Goal: Task Accomplishment & Management: Complete application form

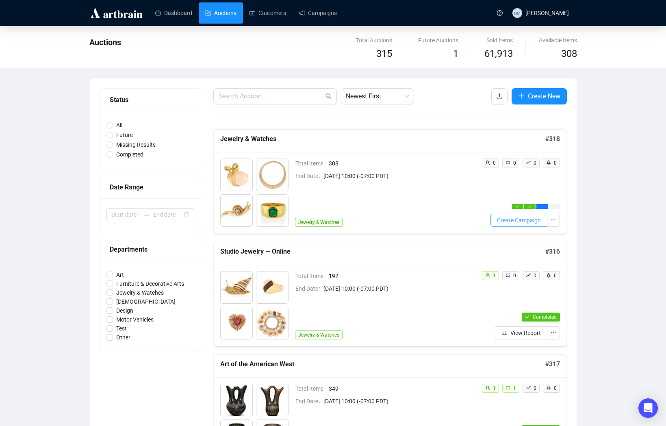
click at [533, 221] on span "Create Campaign" at bounding box center [519, 220] width 44 height 9
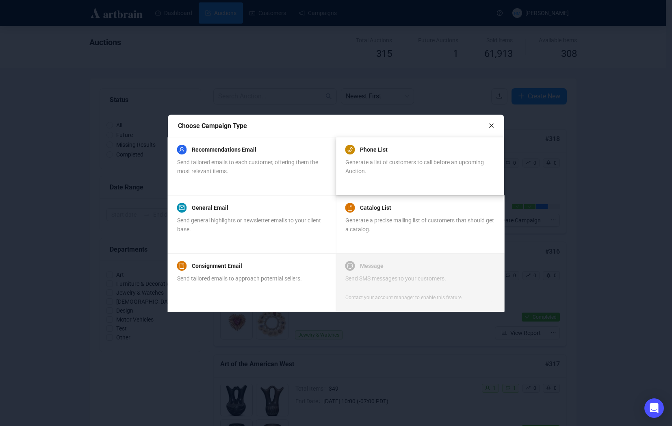
click at [409, 152] on div "Phone List" at bounding box center [420, 150] width 149 height 10
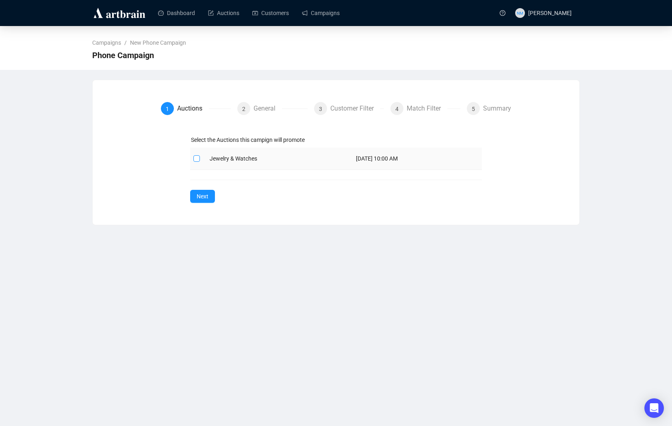
click at [199, 159] on span at bounding box center [197, 158] width 7 height 7
click at [199, 159] on input "checkbox" at bounding box center [197, 158] width 6 height 6
checkbox input "true"
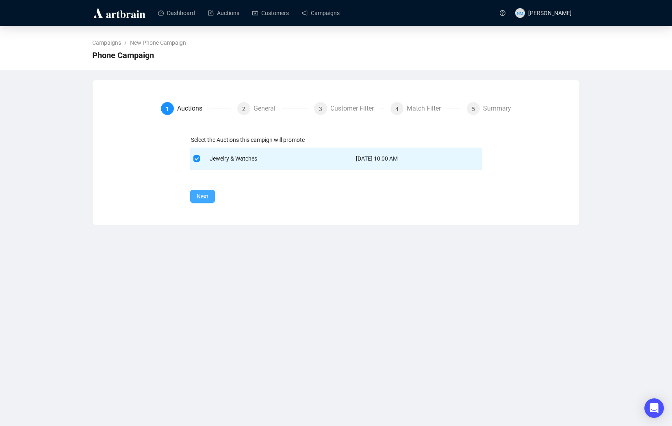
click at [205, 196] on span "Next" at bounding box center [203, 196] width 12 height 9
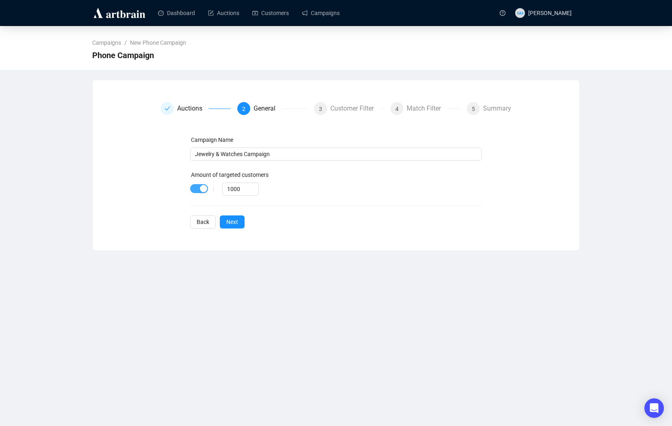
click at [202, 190] on div "button" at bounding box center [203, 188] width 7 height 7
click at [232, 223] on span "Next" at bounding box center [232, 222] width 12 height 9
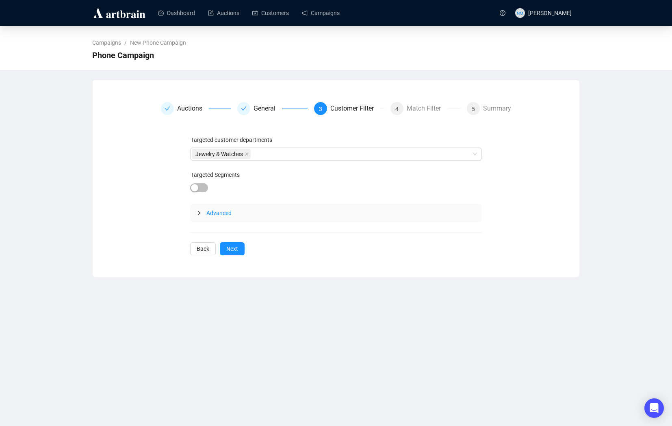
click at [198, 214] on icon "collapsed" at bounding box center [199, 213] width 5 height 5
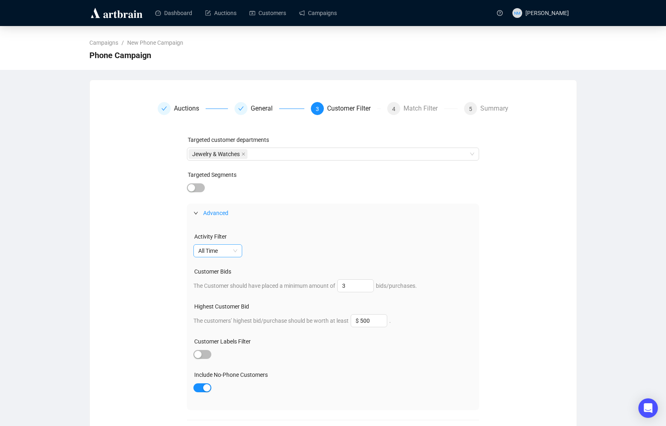
click at [235, 250] on span "All Time" at bounding box center [217, 251] width 39 height 12
click at [225, 281] on div "Last 3 Years" at bounding box center [218, 280] width 36 height 9
click at [357, 285] on input "3" at bounding box center [356, 286] width 36 height 12
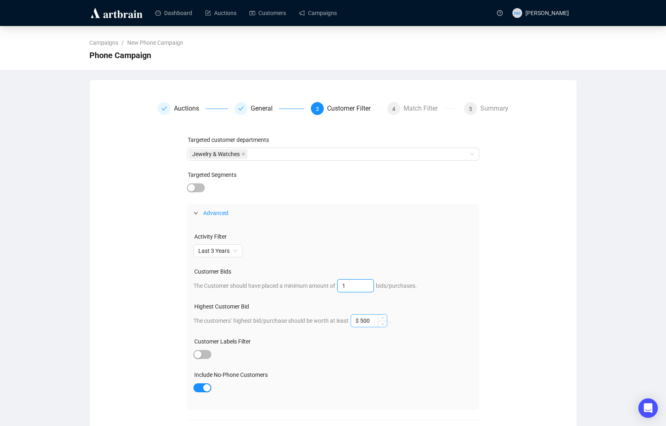
type input "1"
drag, startPoint x: 377, startPoint y: 322, endPoint x: 354, endPoint y: 322, distance: 23.6
click at [354, 322] on span "The customers’ highest bid/purchase should be worth at least $ 500 ." at bounding box center [293, 321] width 198 height 7
type input "$ 25,000"
click at [372, 379] on div "Include No-Phone Customers" at bounding box center [333, 376] width 279 height 12
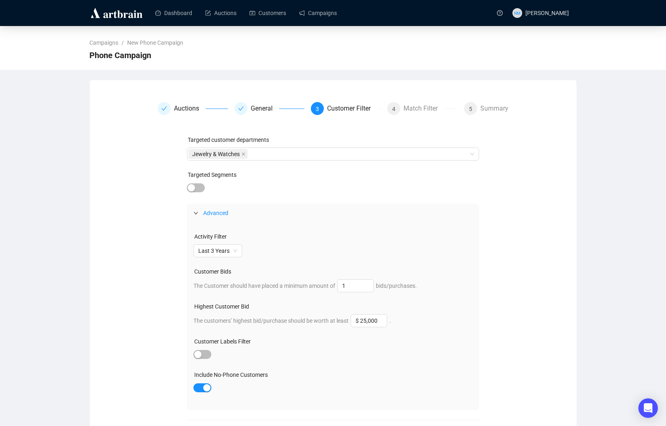
scroll to position [39, 0]
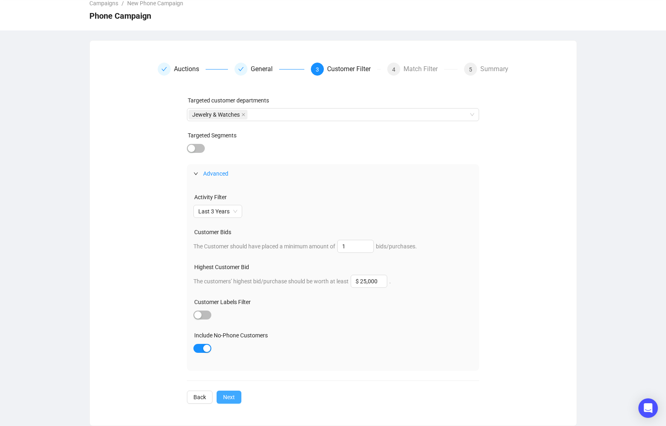
click at [231, 394] on span "Next" at bounding box center [229, 397] width 12 height 9
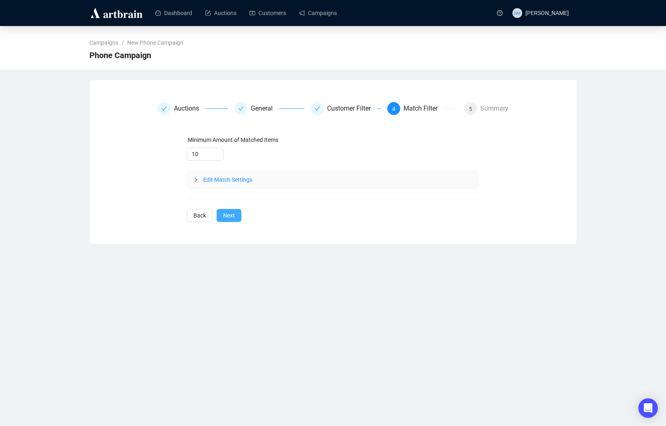
scroll to position [0, 0]
click at [200, 154] on input "10" at bounding box center [209, 154] width 36 height 12
type input "5"
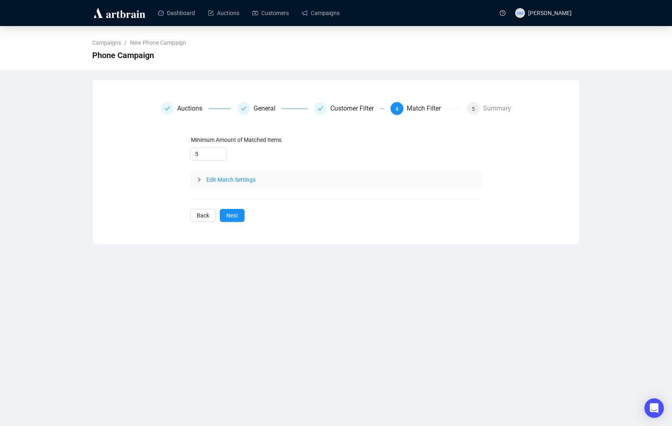
click at [198, 180] on icon "collapsed" at bounding box center [199, 179] width 5 height 5
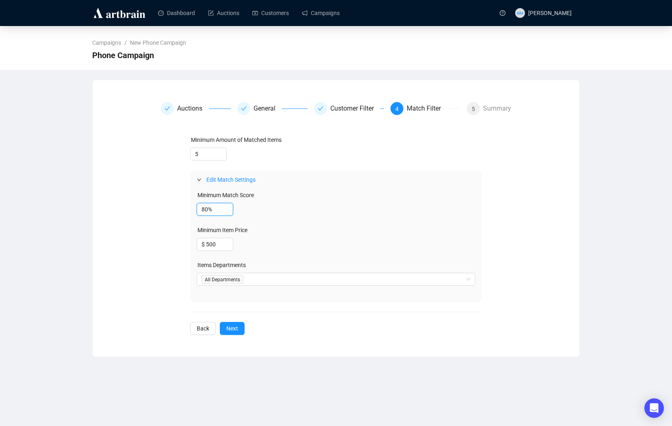
drag, startPoint x: 207, startPoint y: 207, endPoint x: 185, endPoint y: 207, distance: 22.0
click at [185, 207] on div "Minimum Amount of Matched Items 5 Edit Match Settings Minimum Match Score 80% M…" at bounding box center [336, 235] width 351 height 200
type input "93%"
drag, startPoint x: 210, startPoint y: 245, endPoint x: 206, endPoint y: 245, distance: 4.5
click at [205, 246] on input "$ 500" at bounding box center [215, 244] width 36 height 12
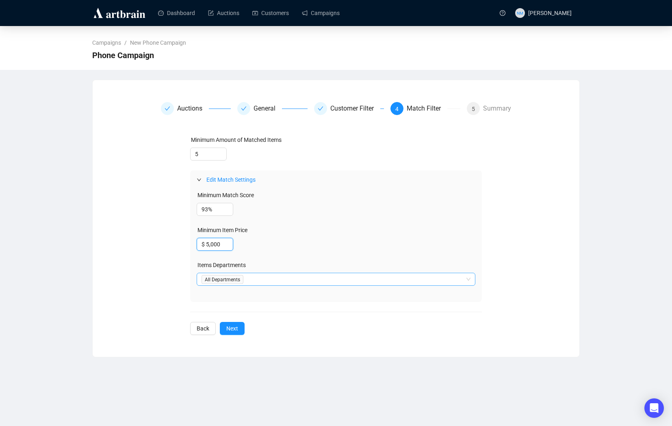
click at [238, 282] on div at bounding box center [332, 279] width 268 height 11
type input "$ 5,000"
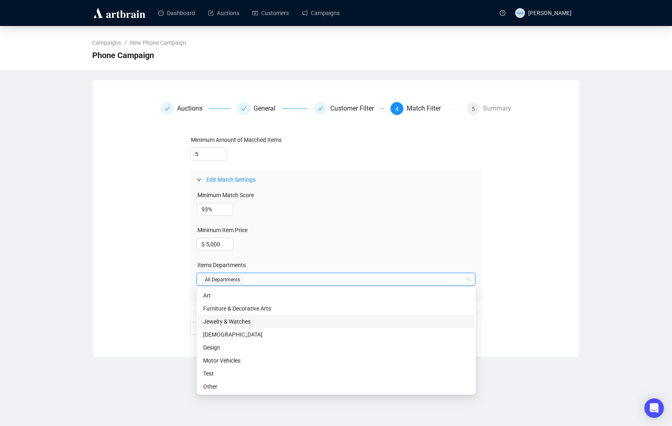
click at [221, 321] on div "Jewelry & Watches" at bounding box center [336, 321] width 266 height 9
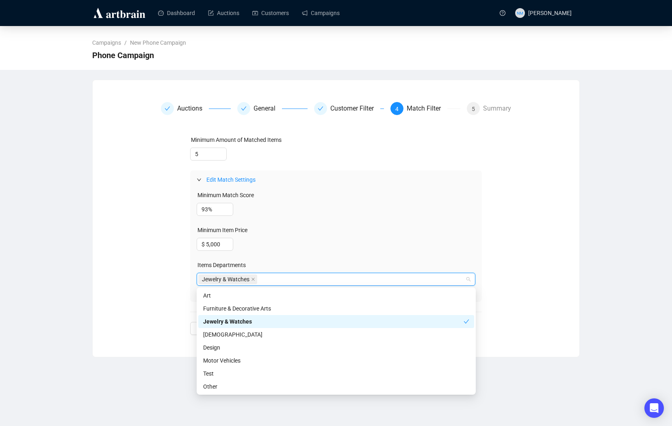
click at [161, 305] on div "Minimum Amount of Matched Items 5 Edit Match Settings Minimum Match Score 93% M…" at bounding box center [336, 235] width 351 height 200
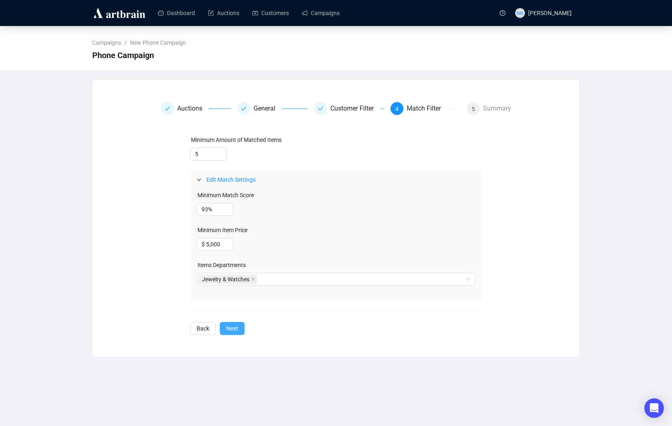
click at [240, 327] on button "Next" at bounding box center [232, 328] width 25 height 13
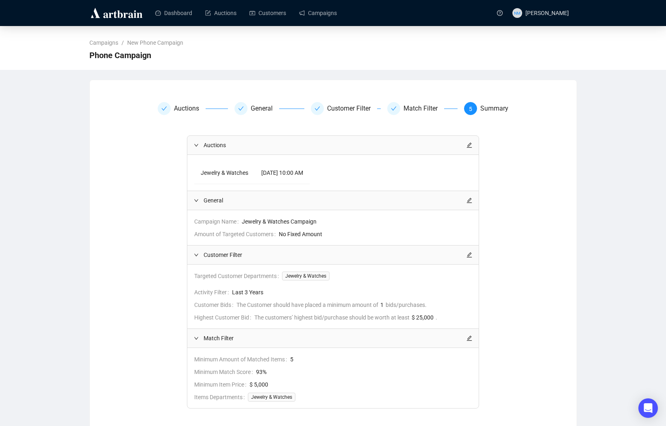
scroll to position [48, 0]
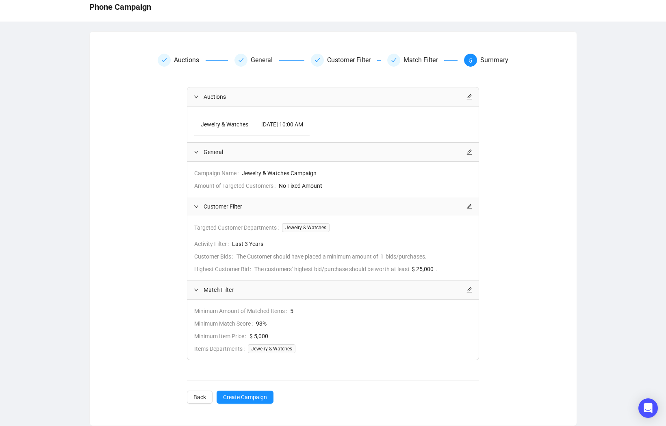
click at [244, 405] on div "Auctions General Customer Filter Match Filter 5 Summary Auctions Jewelry & Watc…" at bounding box center [333, 229] width 487 height 370
click at [246, 399] on span "Create Campaign" at bounding box center [245, 397] width 44 height 9
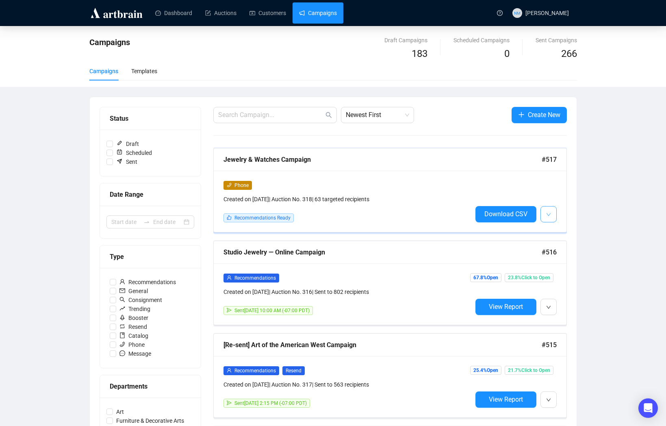
click at [550, 215] on icon "down" at bounding box center [548, 214] width 5 height 5
click at [559, 229] on div "Phone Created on [DATE] | Auction No. 318 | 63 targeted recipients Recommendati…" at bounding box center [390, 201] width 353 height 61
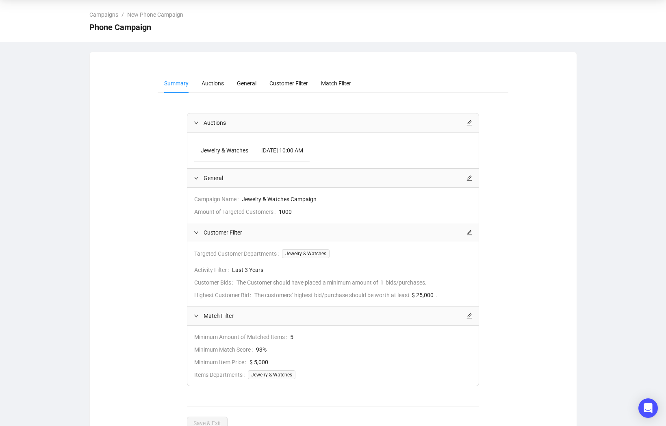
scroll to position [54, 0]
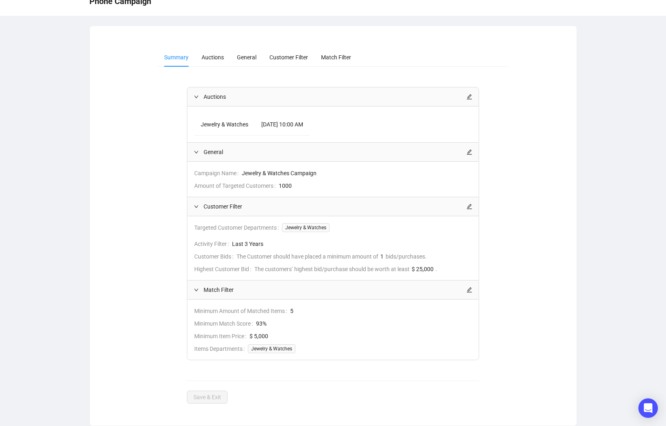
click at [470, 207] on icon "edit" at bounding box center [470, 207] width 6 height 6
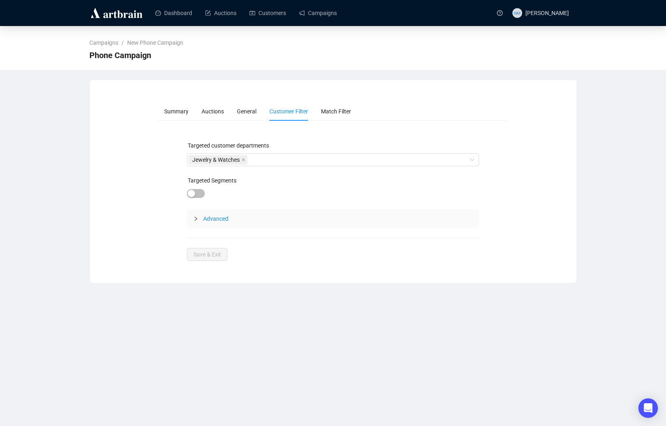
scroll to position [0, 0]
click at [199, 215] on div at bounding box center [202, 218] width 10 height 9
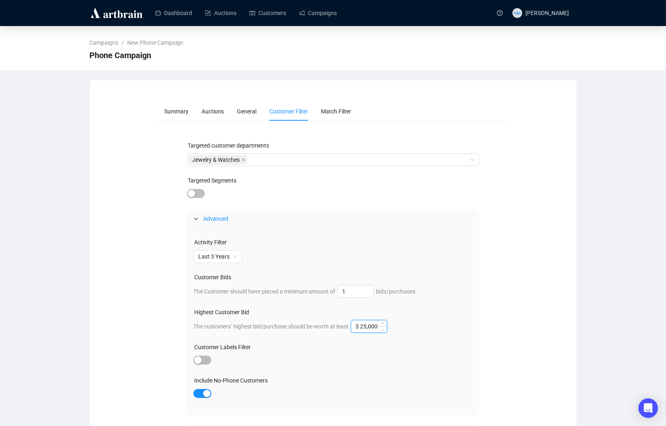
drag, startPoint x: 374, startPoint y: 327, endPoint x: 368, endPoint y: 327, distance: 5.7
click at [368, 327] on input "$ 25,000" at bounding box center [369, 326] width 36 height 12
type input "$ 50,000"
click at [439, 379] on div "Include No-Phone Customers" at bounding box center [333, 382] width 279 height 12
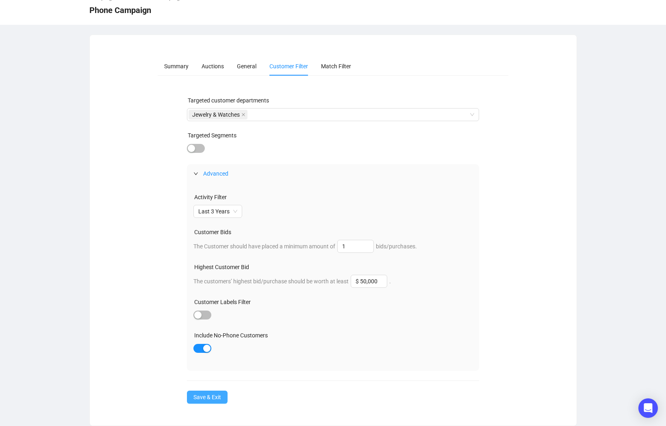
click at [205, 396] on span "Save & Exit" at bounding box center [208, 397] width 28 height 9
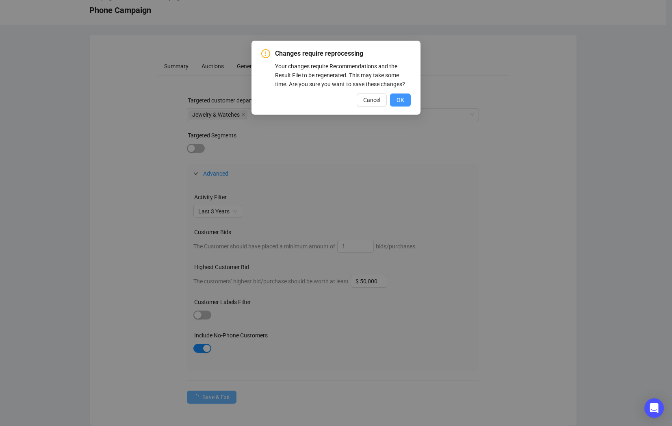
click at [408, 105] on button "OK" at bounding box center [400, 100] width 21 height 13
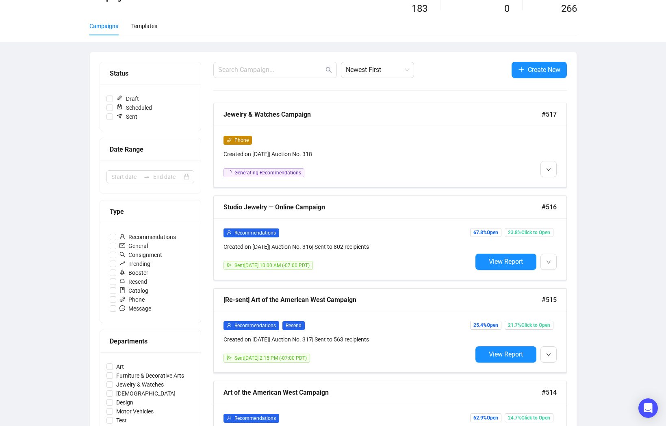
click at [603, 232] on div "Campaigns Draft Campaigns 183 Scheduled Campaigns 0 Sent Campaigns 266 Campaign…" at bounding box center [333, 428] width 666 height 895
